Goal: Check status: Check status

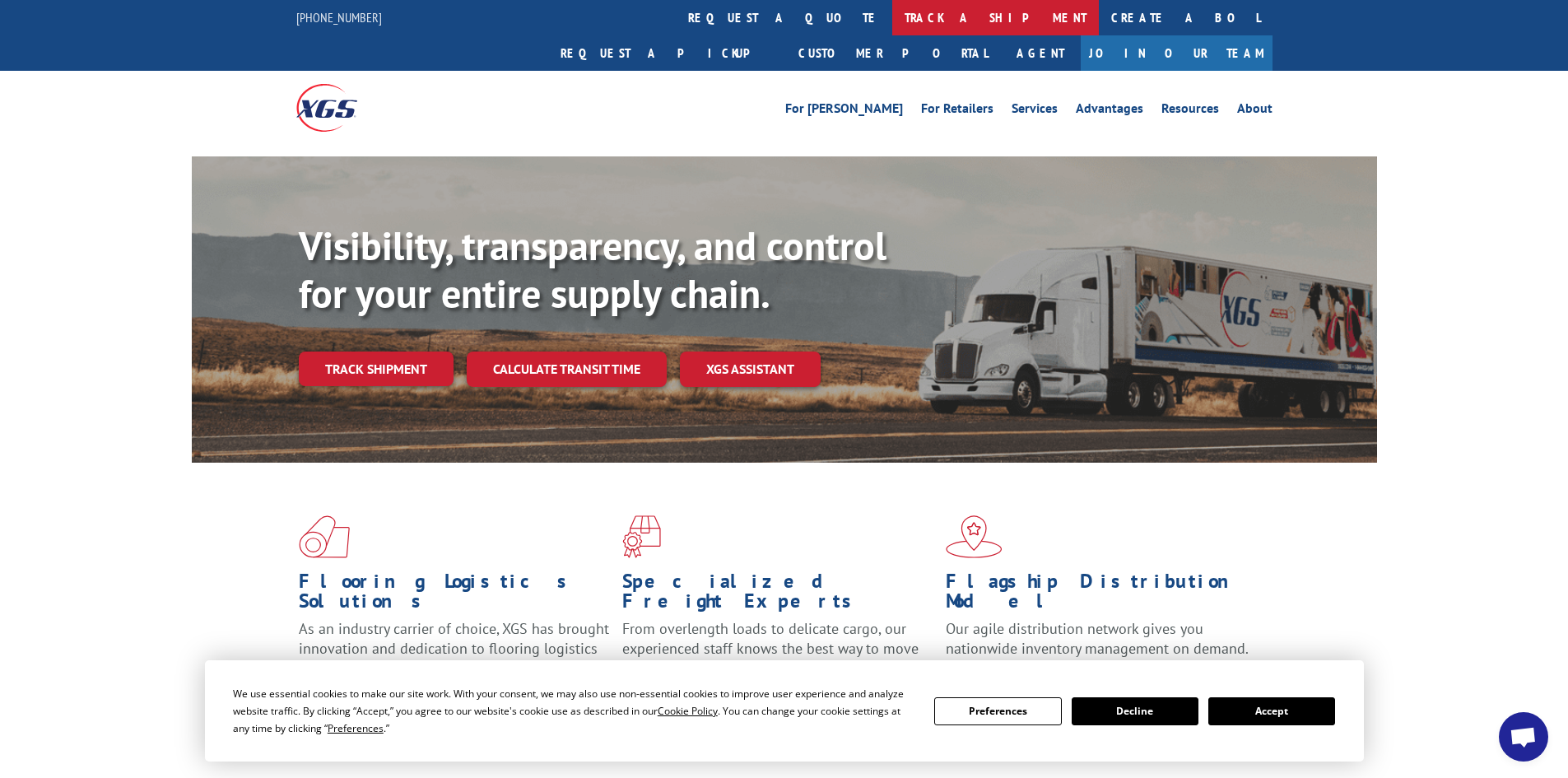
click at [892, 17] on link "track a shipment" at bounding box center [995, 17] width 206 height 36
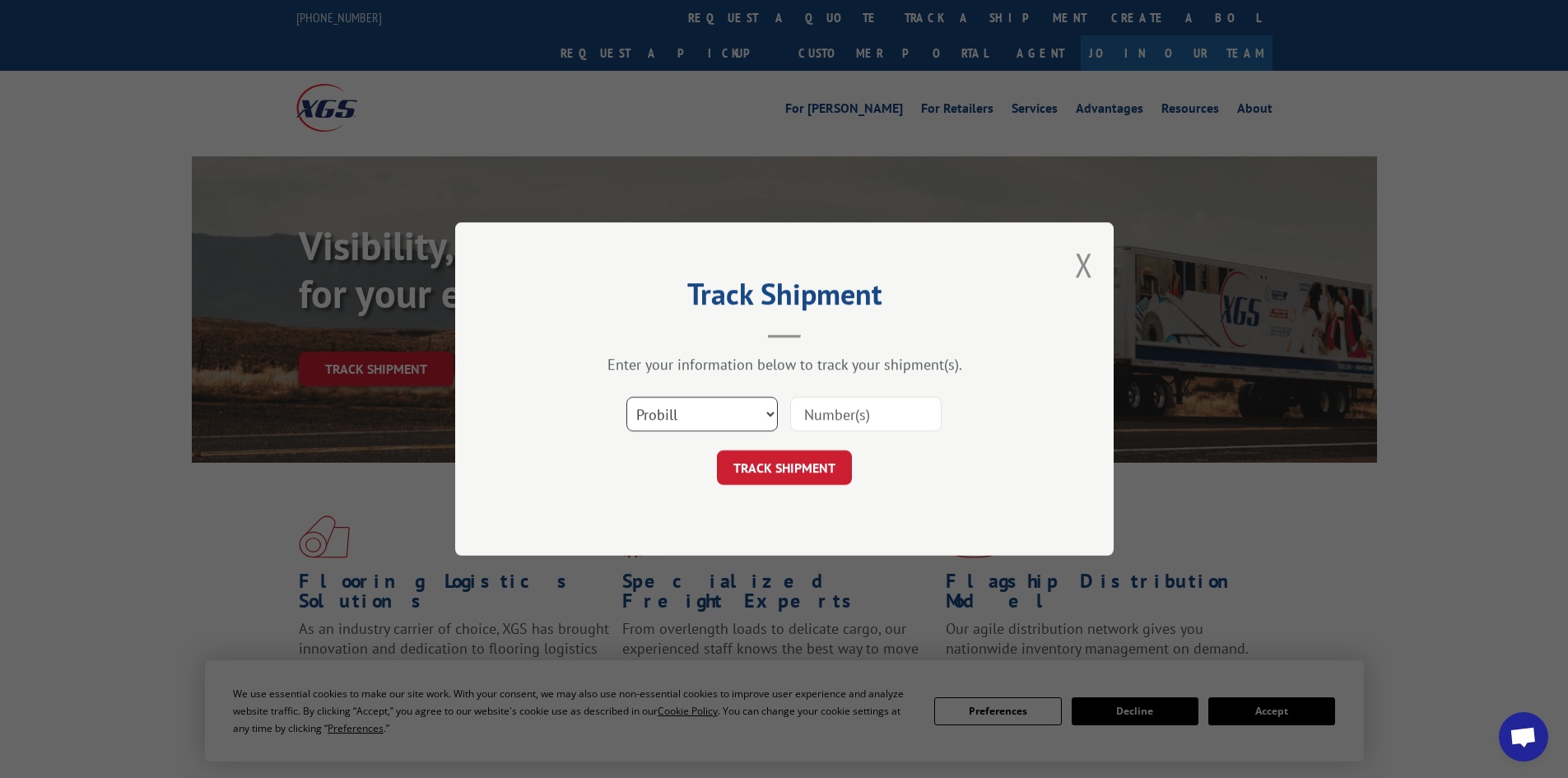
drag, startPoint x: 726, startPoint y: 407, endPoint x: 727, endPoint y: 418, distance: 11.0
click at [727, 413] on select "Select category... Probill BOL PO" at bounding box center [702, 414] width 152 height 35
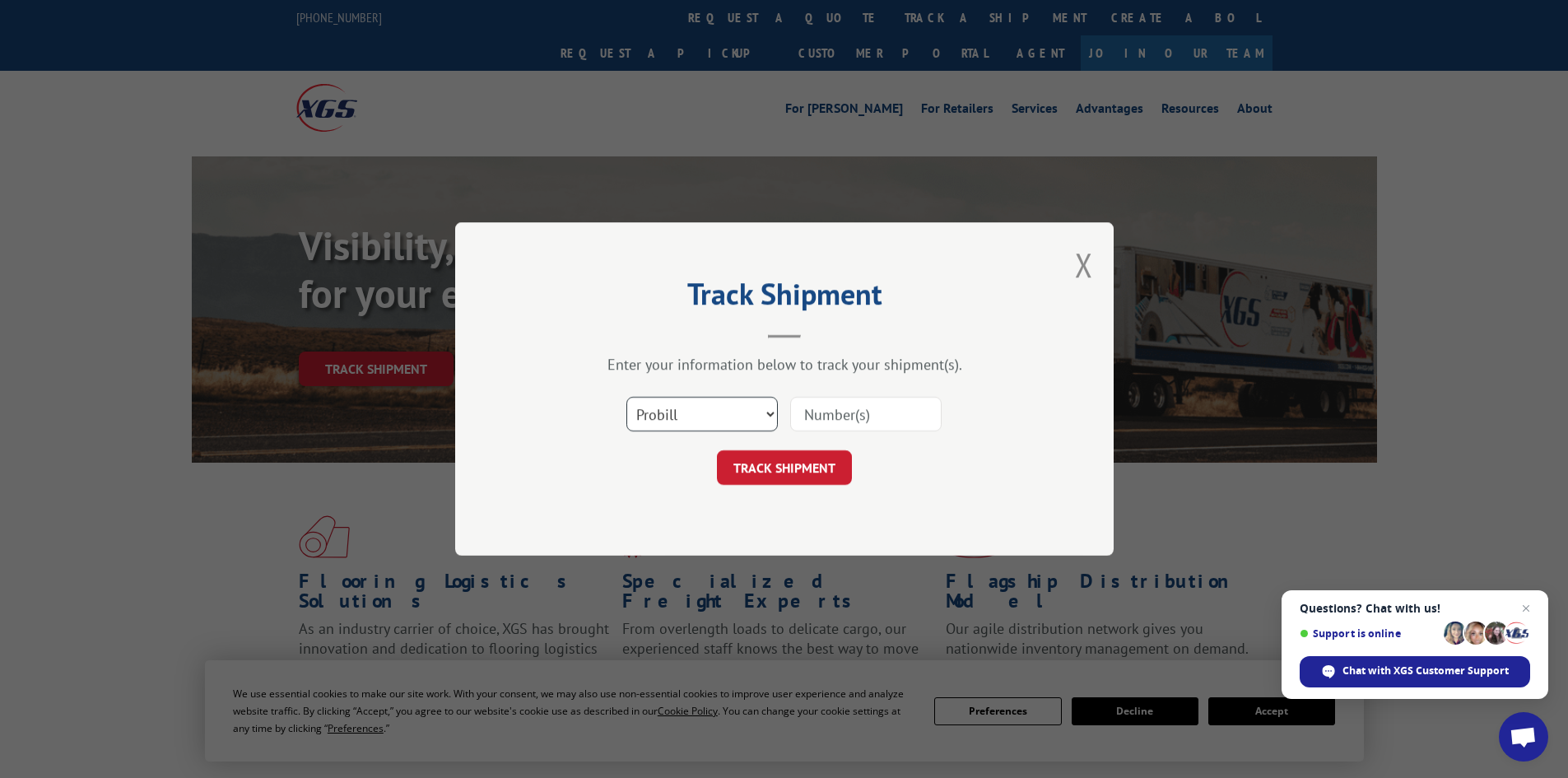
select select "bol"
click at [626, 396] on select "Select category... Probill BOL PO" at bounding box center [702, 414] width 152 height 35
click at [812, 415] on input at bounding box center [866, 414] width 152 height 35
drag, startPoint x: 832, startPoint y: 395, endPoint x: 818, endPoint y: 422, distance: 30.4
paste input "5476716"
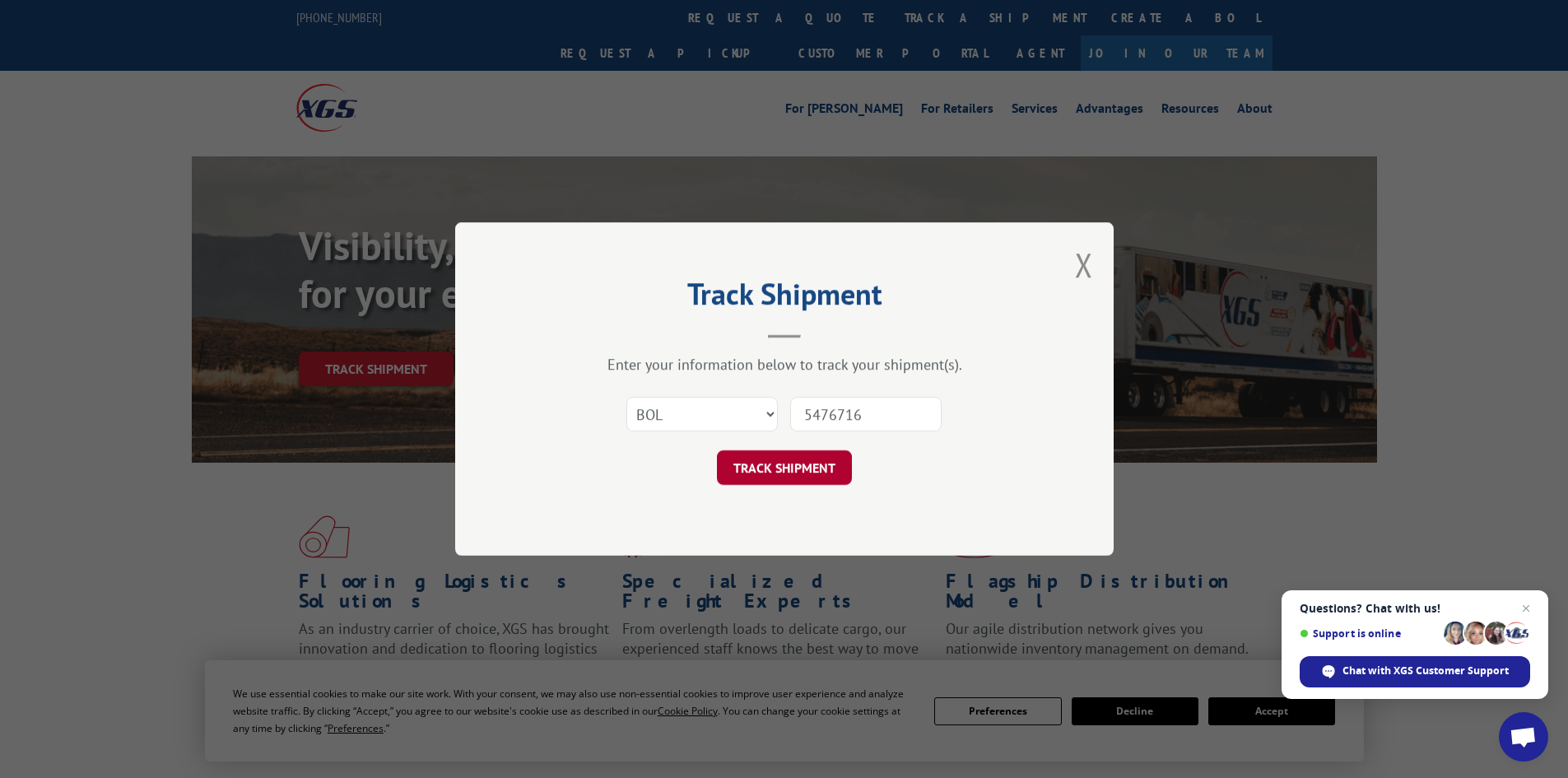
type input "5476716"
click at [811, 477] on button "TRACK SHIPMENT" at bounding box center [784, 468] width 135 height 35
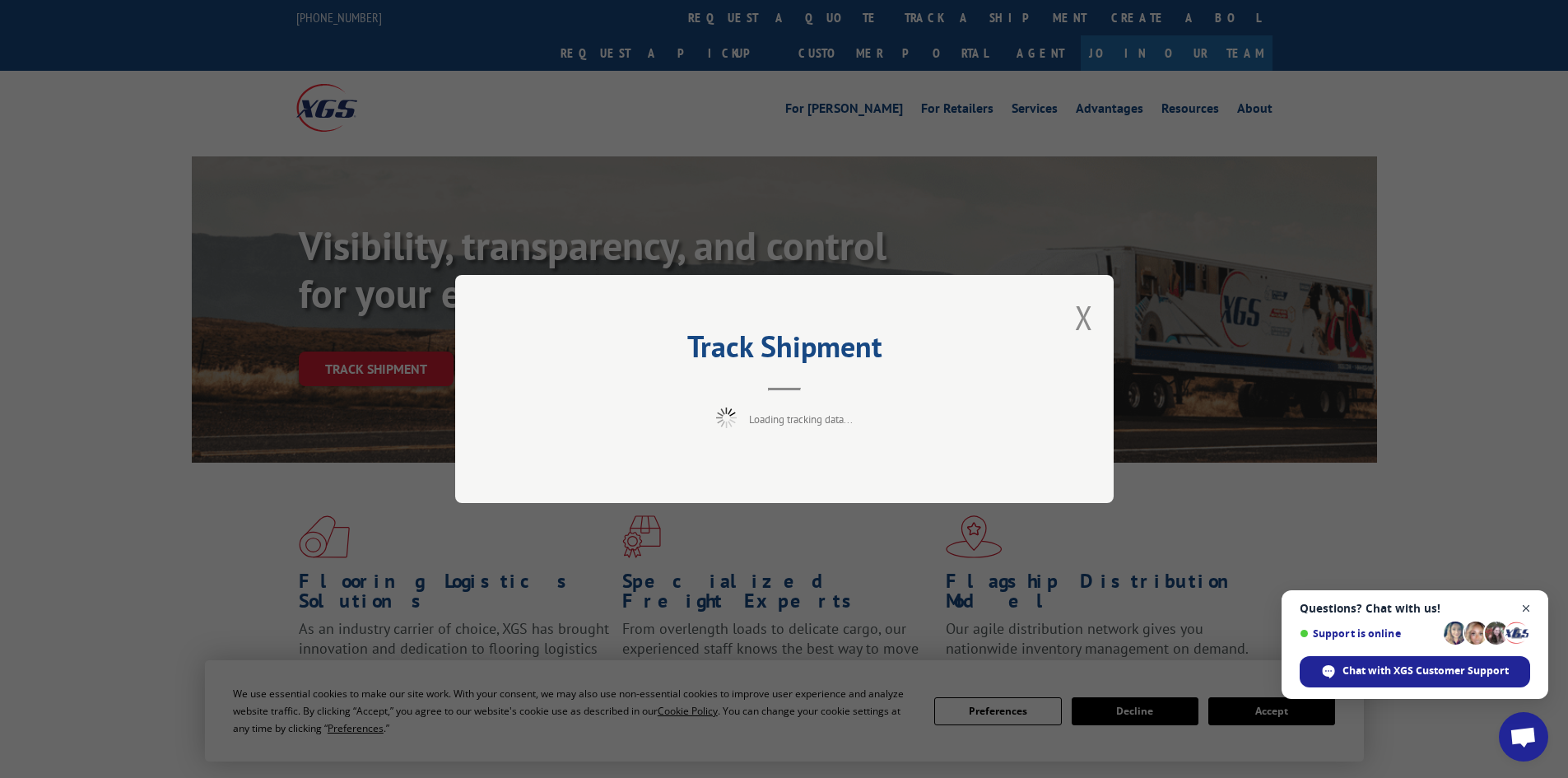
click at [1527, 606] on span "Close chat" at bounding box center [1526, 608] width 21 height 21
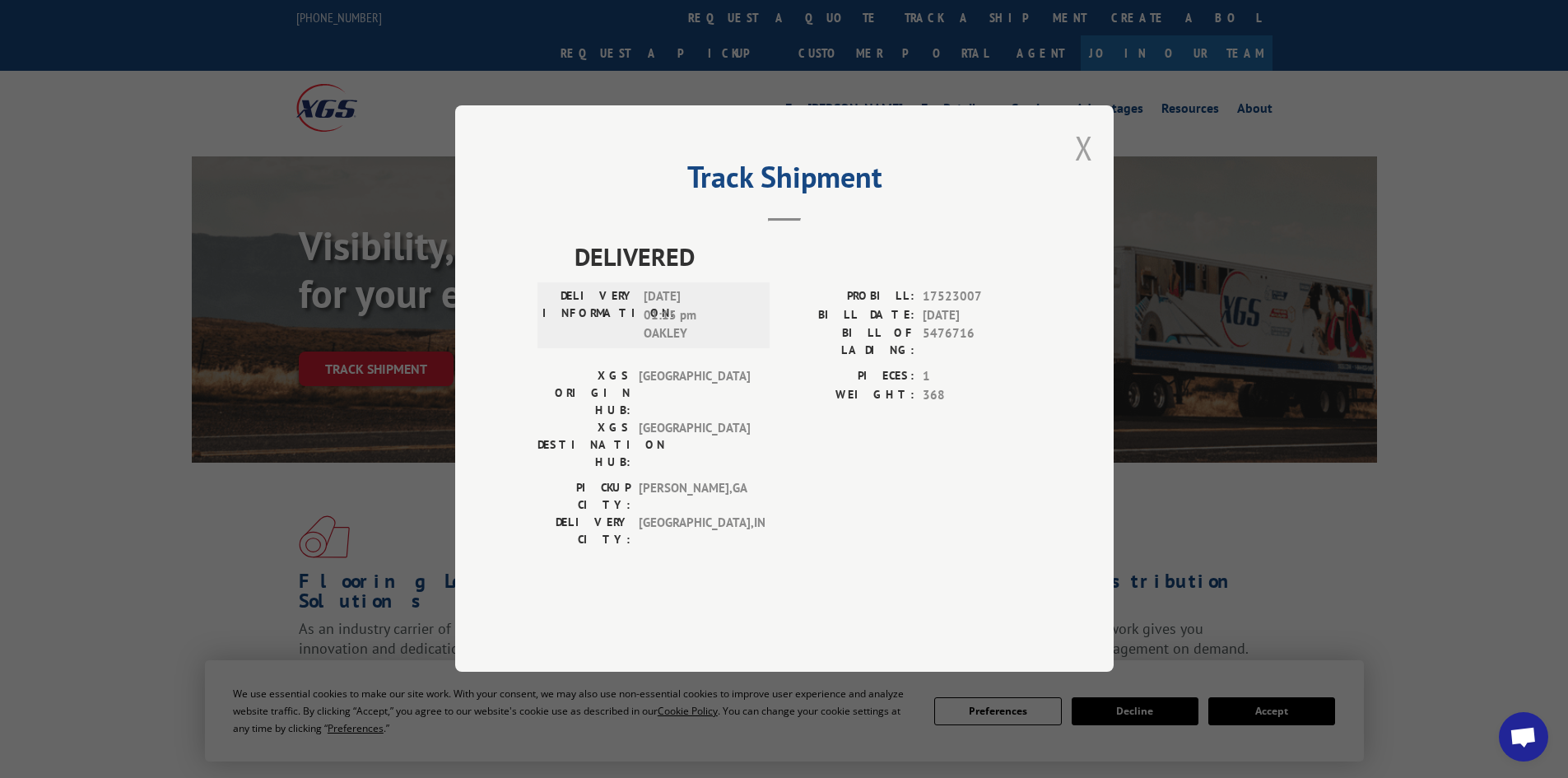
click at [1082, 170] on button "Close modal" at bounding box center [1084, 148] width 18 height 44
